Goal: Task Accomplishment & Management: Use online tool/utility

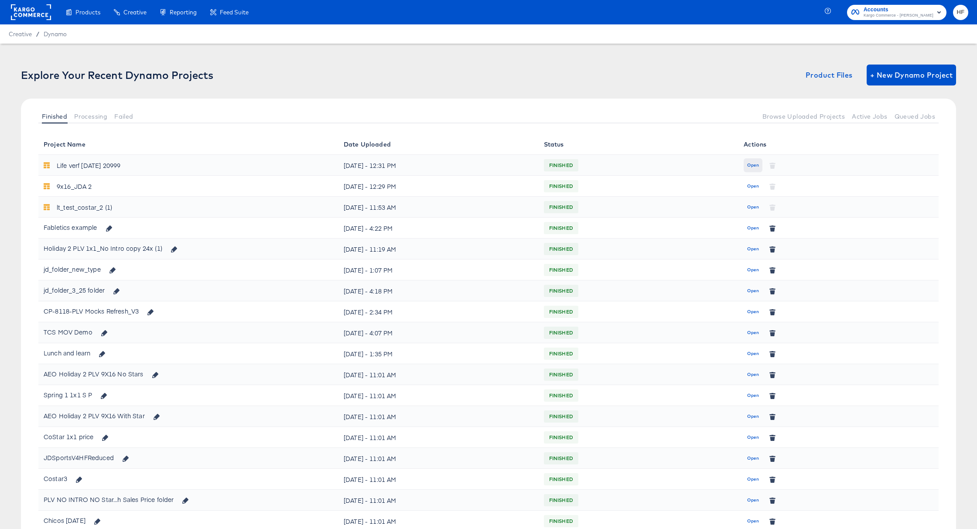
click at [752, 164] on span "Open" at bounding box center [753, 165] width 12 height 8
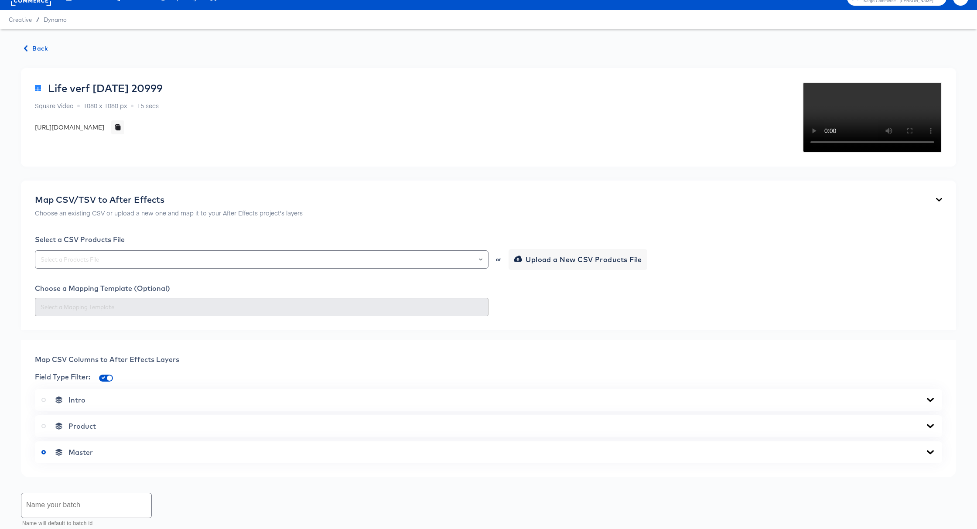
scroll to position [17, 0]
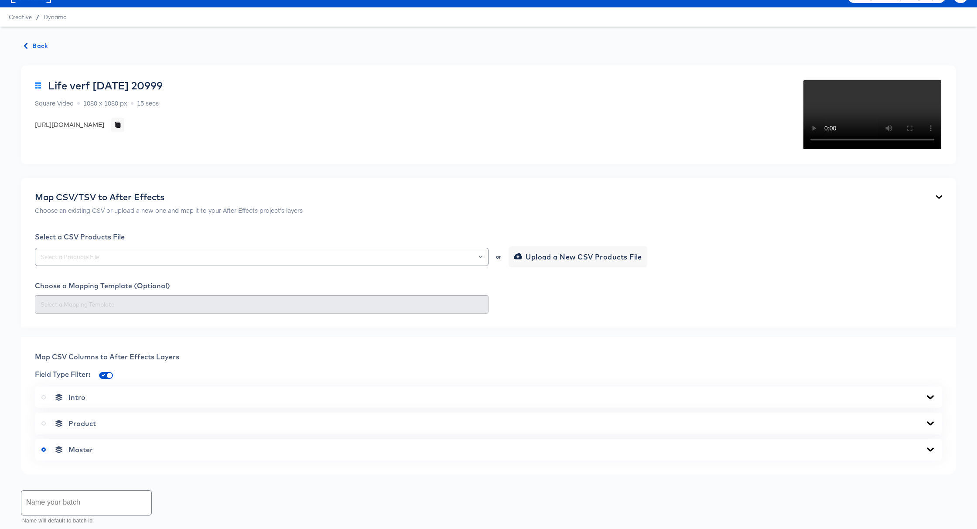
click at [35, 44] on span "Back" at bounding box center [36, 46] width 24 height 11
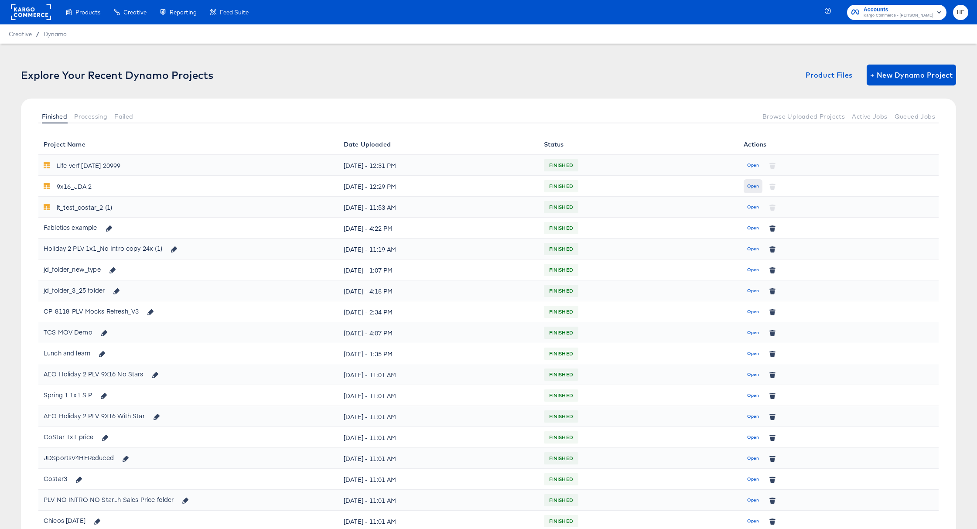
click at [755, 184] on span "Open" at bounding box center [753, 186] width 12 height 8
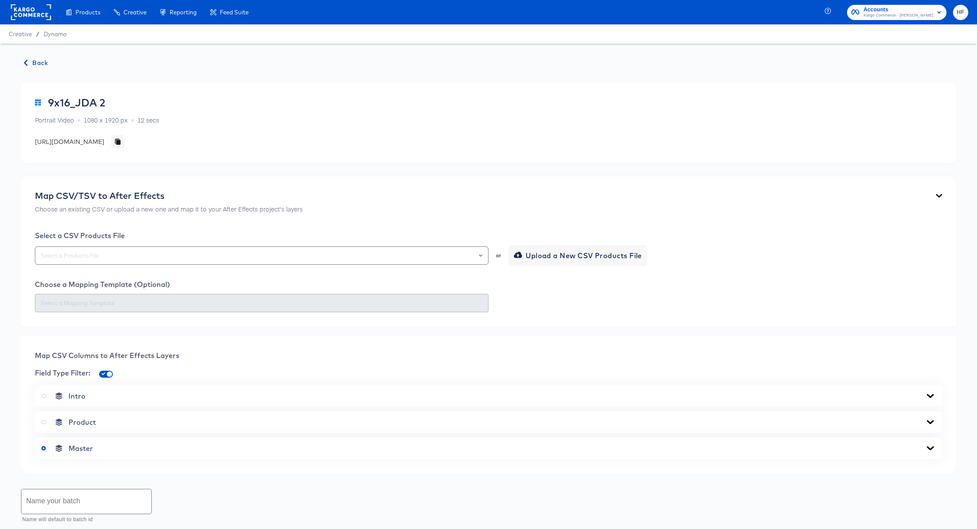
click at [42, 58] on span "Back" at bounding box center [36, 63] width 24 height 11
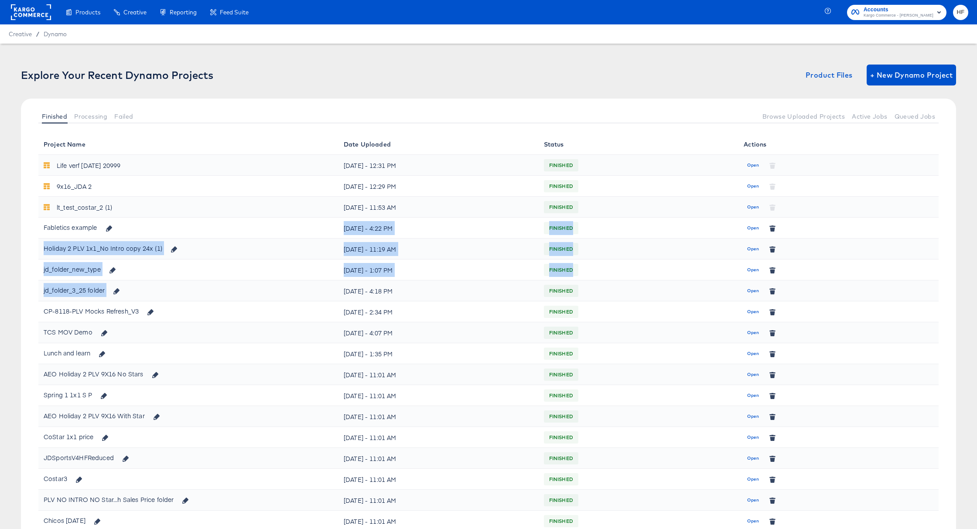
drag, startPoint x: 148, startPoint y: 229, endPoint x: 432, endPoint y: 282, distance: 289.4
click at [930, 11] on span "Accounts" at bounding box center [899, 9] width 70 height 9
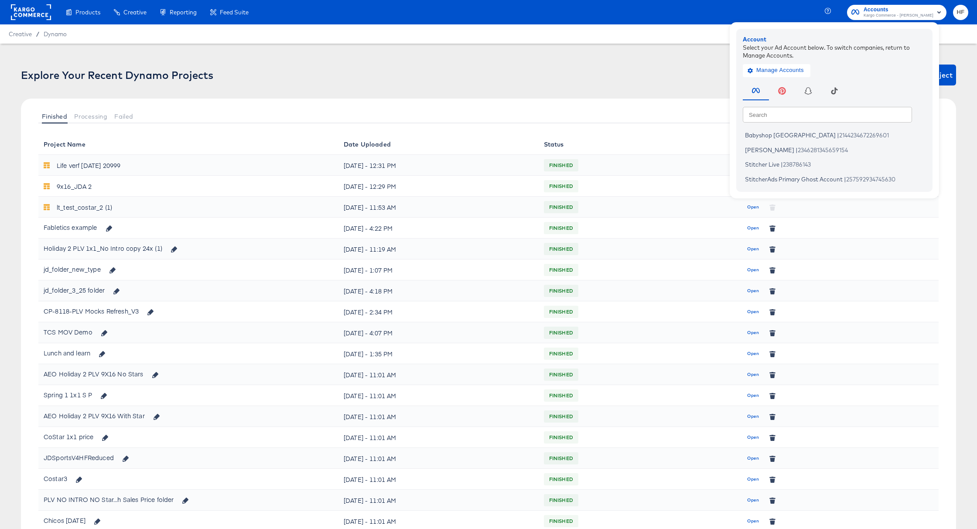
click at [658, 82] on div "Explore Your Recent Dynamo Projects Product Files + New Dynamo Project" at bounding box center [488, 75] width 935 height 21
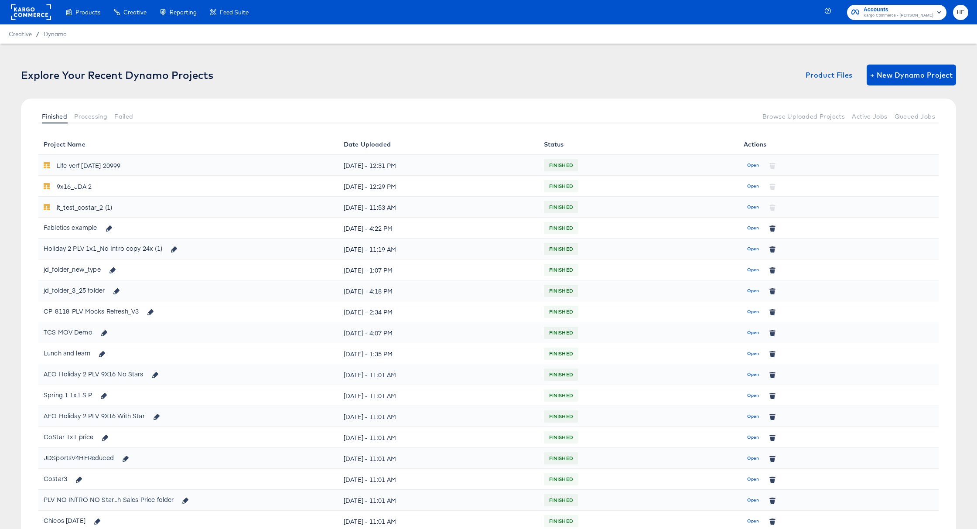
click at [27, 11] on rect at bounding box center [31, 12] width 40 height 16
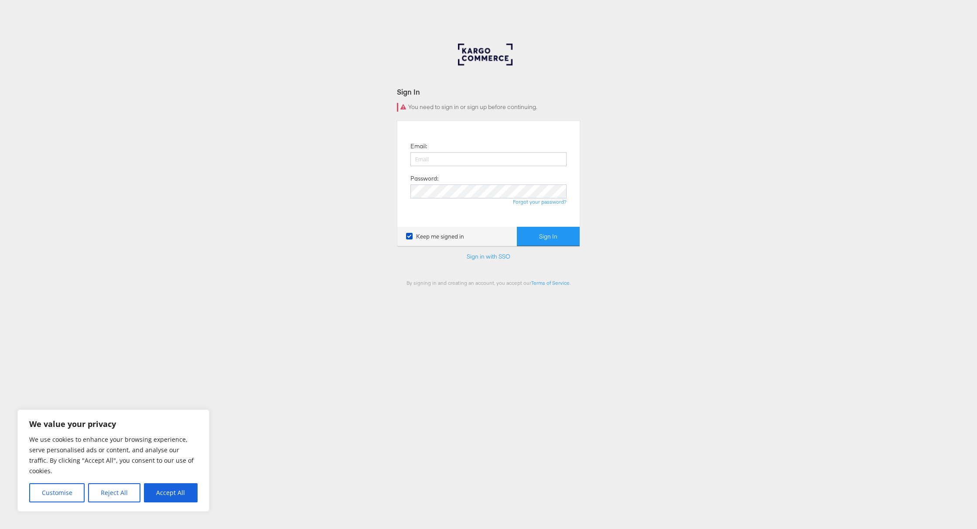
type input "[PERSON_NAME][EMAIL_ADDRESS][PERSON_NAME][DOMAIN_NAME]"
click at [540, 232] on button "Sign In" at bounding box center [548, 237] width 63 height 20
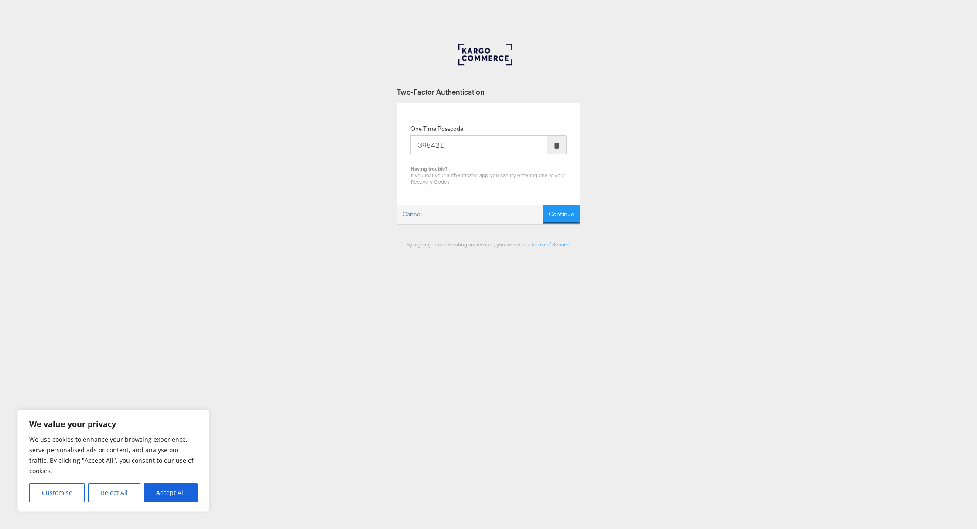
type input "398421"
click at [543, 205] on button "Continue" at bounding box center [561, 215] width 37 height 20
